Goal: Task Accomplishment & Management: Manage account settings

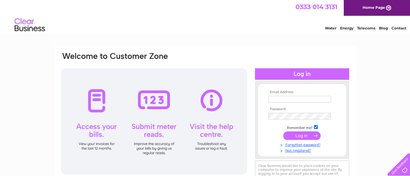
type input "adami67@hotmail.co.uk"
click at [315, 134] on input "submit" at bounding box center [301, 135] width 37 height 9
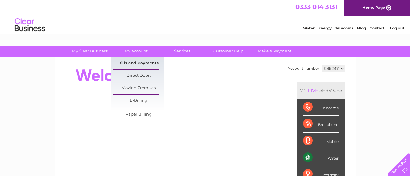
click at [133, 64] on link "Bills and Payments" at bounding box center [138, 63] width 50 height 12
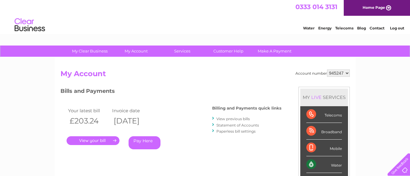
click at [105, 142] on link "." at bounding box center [92, 140] width 53 height 9
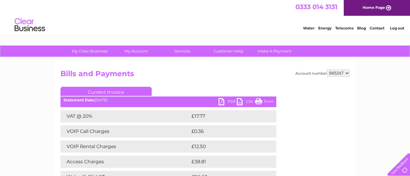
click at [223, 100] on link "PDF" at bounding box center [227, 102] width 18 height 9
